Goal: Information Seeking & Learning: Learn about a topic

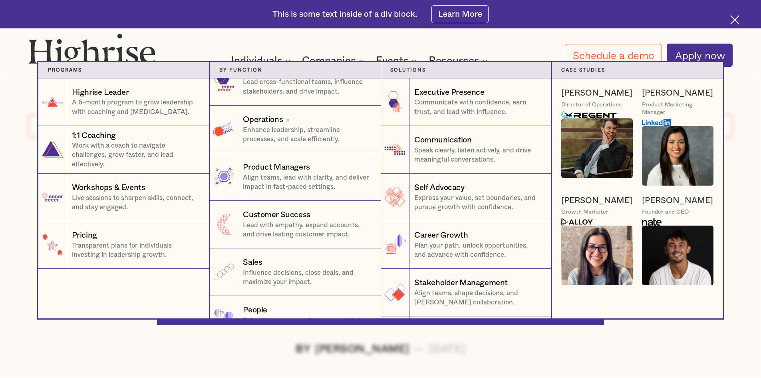
scroll to position [40, 0]
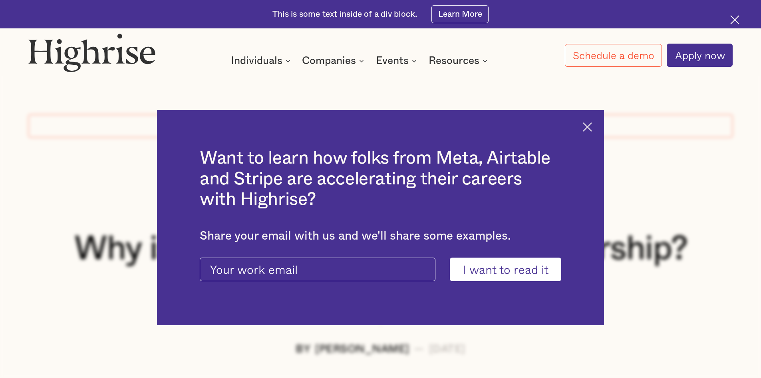
click at [724, 17] on div "This is some text inside of a div block. Learn More" at bounding box center [380, 14] width 761 height 28
click at [735, 16] on img at bounding box center [734, 19] width 9 height 9
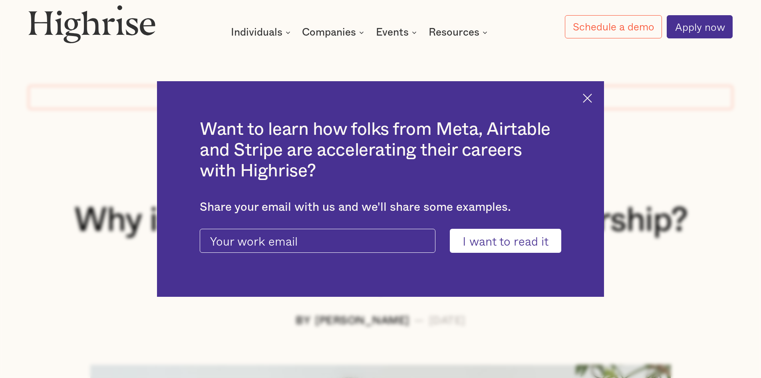
click at [592, 96] on img at bounding box center [587, 97] width 9 height 9
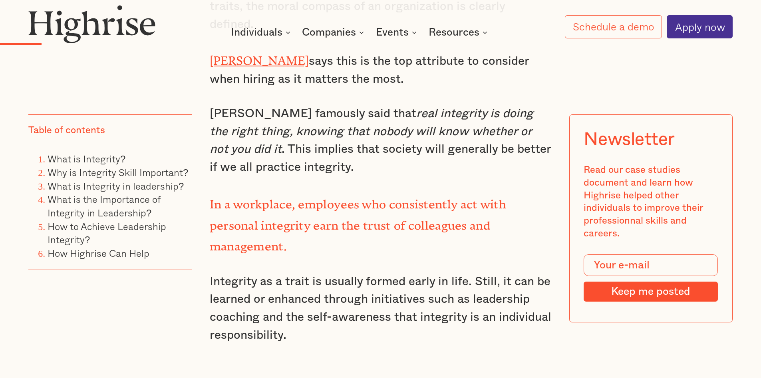
scroll to position [799, 0]
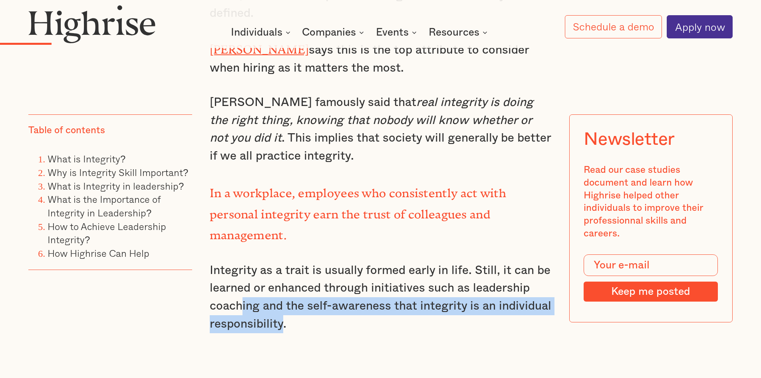
drag, startPoint x: 280, startPoint y: 302, endPoint x: 239, endPoint y: 280, distance: 47.5
click at [239, 280] on p "Integrity as a trait is usually formed early in life. Still, it can be learned …" at bounding box center [381, 297] width 342 height 72
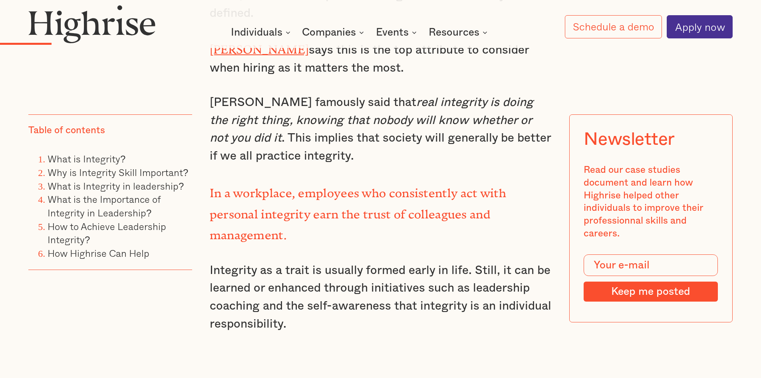
click at [470, 302] on p "Integrity as a trait is usually formed early in life. Still, it can be learned …" at bounding box center [381, 297] width 342 height 72
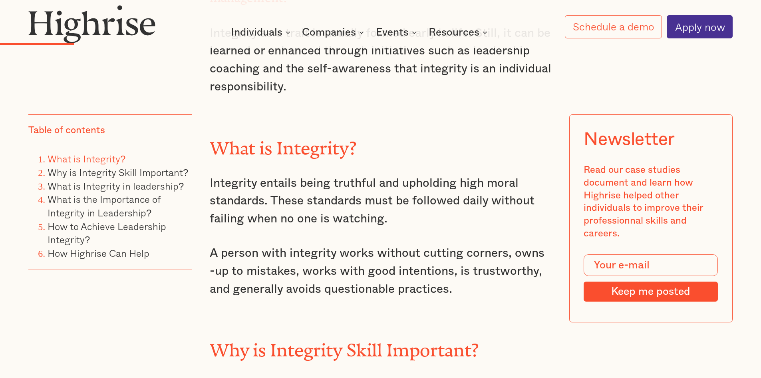
scroll to position [1039, 0]
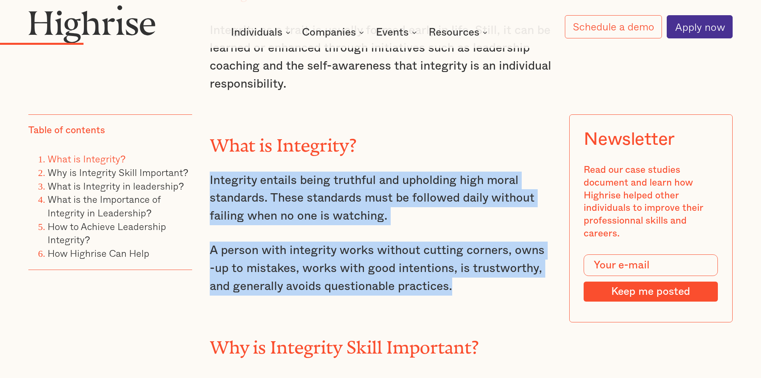
drag, startPoint x: 459, startPoint y: 267, endPoint x: 207, endPoint y: 159, distance: 275.3
copy div "Integrity entails being truthful and upholding high moral standards. These stan…"
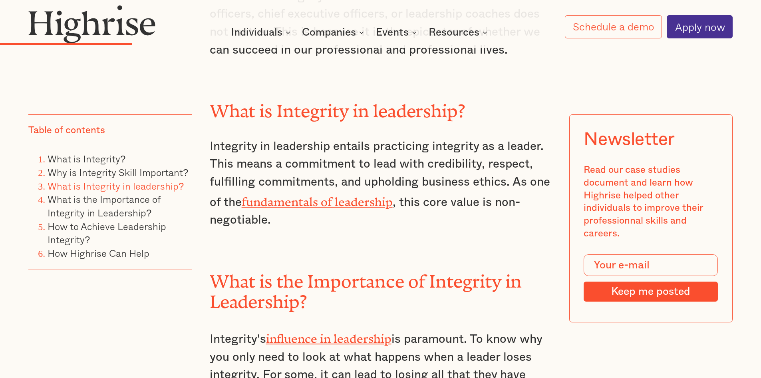
scroll to position [1438, 0]
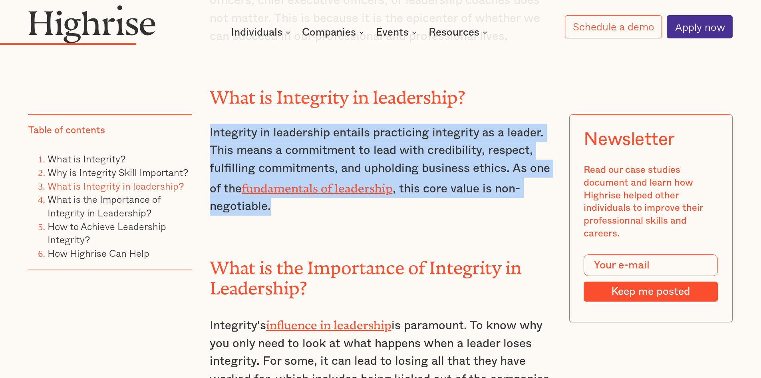
drag, startPoint x: 323, startPoint y: 188, endPoint x: 200, endPoint y: 118, distance: 141.5
copy p "Integrity in leadership entails practicing integrity as a leader. This means a …"
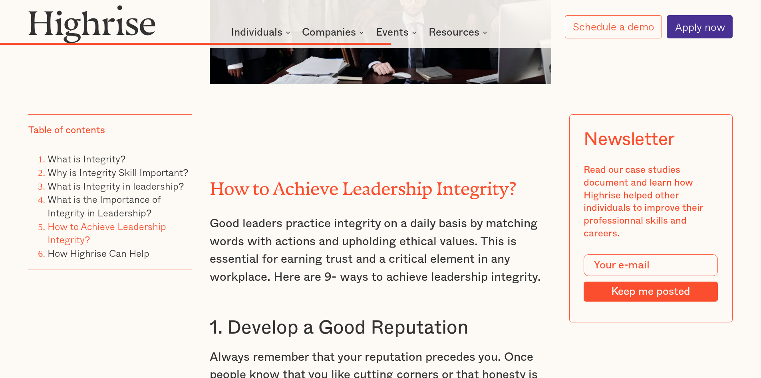
scroll to position [3356, 0]
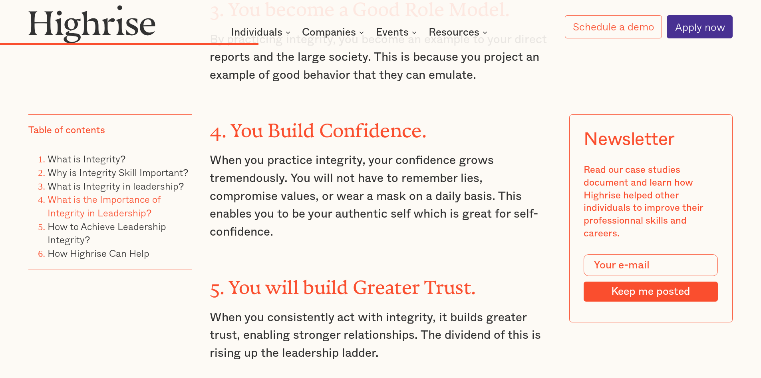
scroll to position [2317, 0]
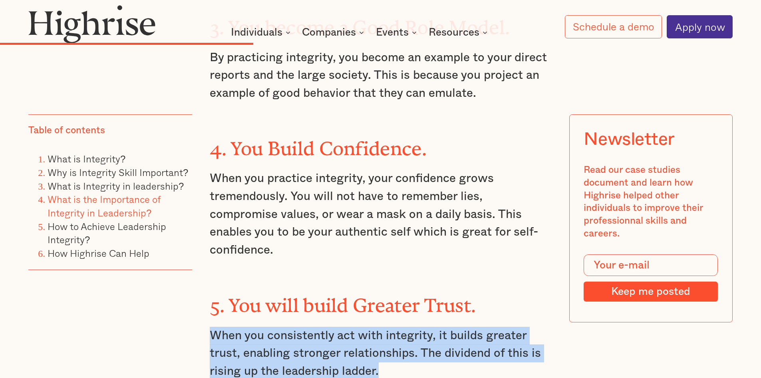
drag, startPoint x: 206, startPoint y: 240, endPoint x: 385, endPoint y: 294, distance: 186.9
click at [434, 326] on p "When you consistently act with integrity, it builds greater trust, enabling str…" at bounding box center [381, 353] width 342 height 54
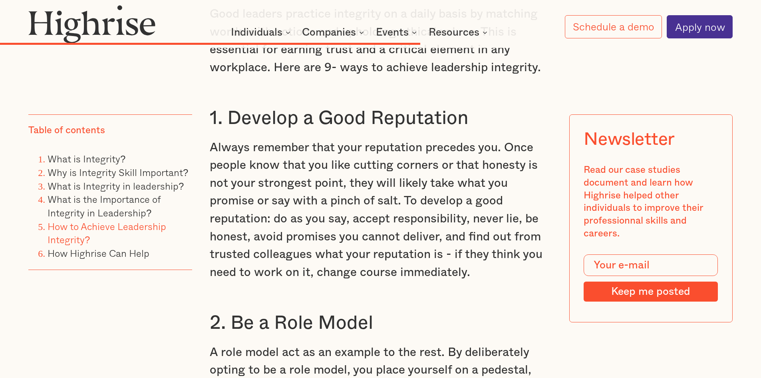
scroll to position [3596, 0]
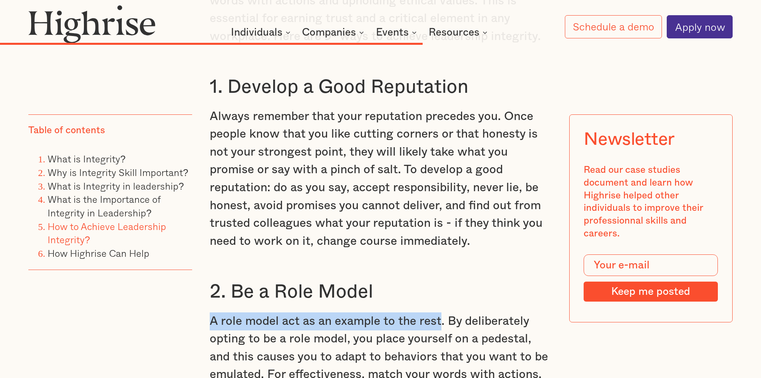
drag, startPoint x: 440, startPoint y: 233, endPoint x: 208, endPoint y: 236, distance: 232.6
copy p "A role model act as an example to the rest"
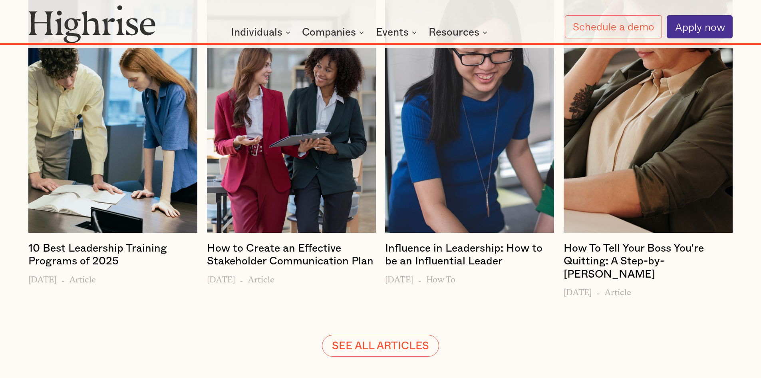
scroll to position [6473, 0]
